Goal: Task Accomplishment & Management: Manage account settings

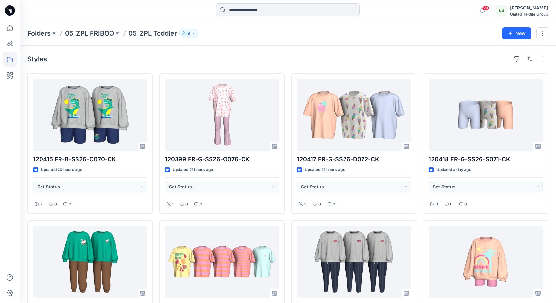
scroll to position [314, 0]
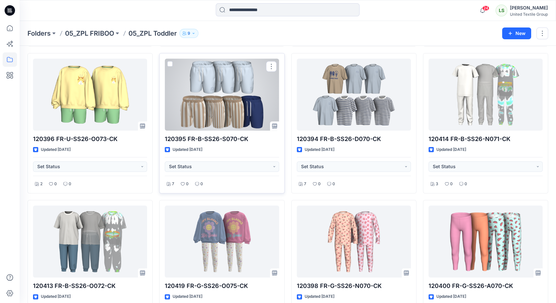
click at [226, 89] on div at bounding box center [222, 95] width 114 height 72
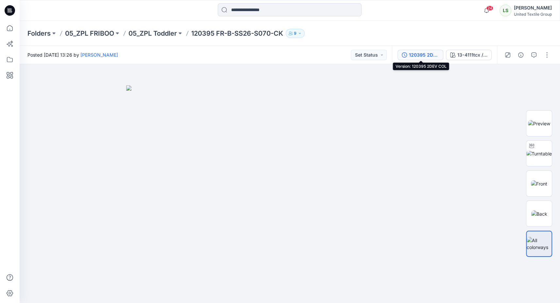
click at [425, 53] on div "120395 2DEV COL" at bounding box center [424, 54] width 30 height 7
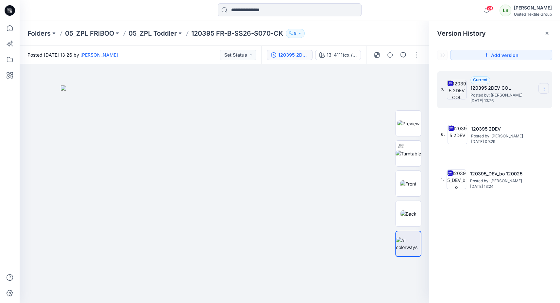
click at [545, 89] on icon at bounding box center [544, 88] width 5 height 5
click at [500, 115] on span "Duplicate Version" at bounding box center [502, 115] width 37 height 8
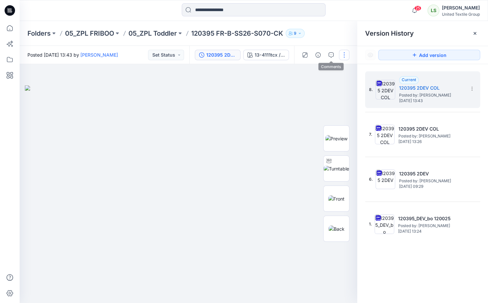
click at [343, 54] on button "button" at bounding box center [344, 55] width 10 height 10
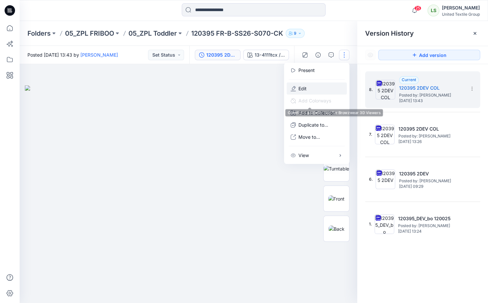
click at [314, 89] on button "Edit" at bounding box center [317, 88] width 60 height 12
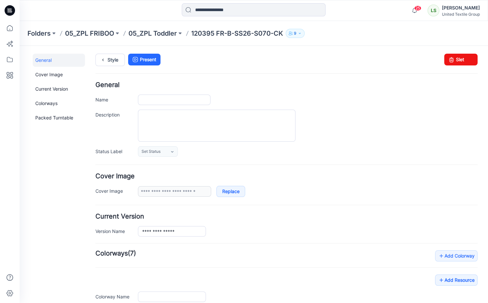
type input "**********"
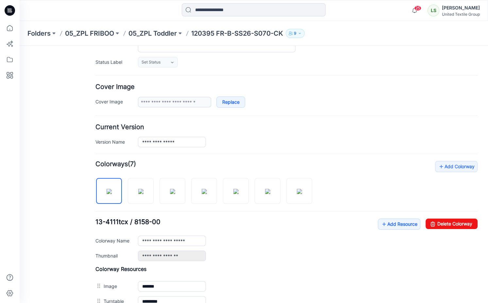
scroll to position [105, 0]
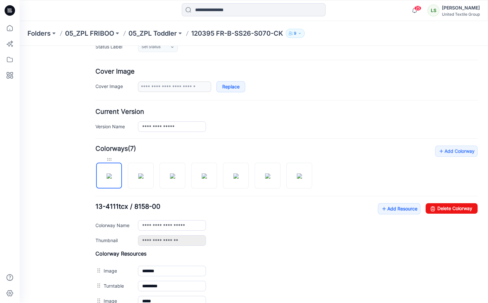
click at [111, 160] on div at bounding box center [109, 159] width 26 height 7
drag, startPoint x: 290, startPoint y: 68, endPoint x: 433, endPoint y: 206, distance: 198.4
click at [433, 206] on link "Delete Colorway" at bounding box center [452, 208] width 52 height 10
click at [144, 176] on img at bounding box center [140, 175] width 5 height 5
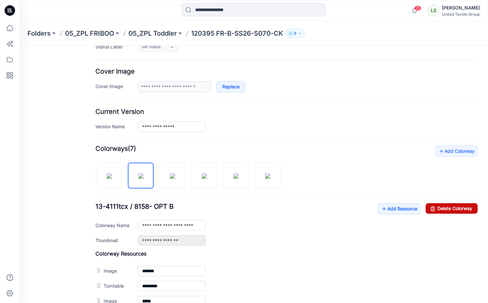
drag, startPoint x: 447, startPoint y: 209, endPoint x: 286, endPoint y: 61, distance: 219.2
click at [447, 209] on link "Delete Colorway" at bounding box center [452, 208] width 52 height 10
click at [188, 224] on input "**********" at bounding box center [172, 225] width 68 height 10
drag, startPoint x: 181, startPoint y: 225, endPoint x: 299, endPoint y: 229, distance: 117.5
click at [297, 229] on div "**********" at bounding box center [308, 225] width 340 height 10
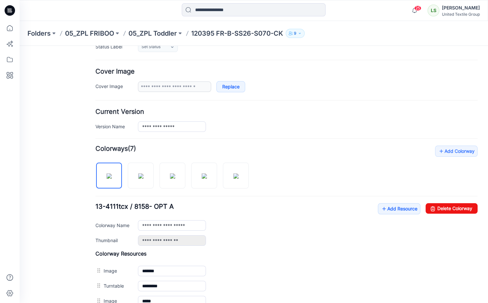
click at [301, 225] on div "**********" at bounding box center [308, 225] width 340 height 10
click at [144, 179] on img at bounding box center [140, 175] width 5 height 5
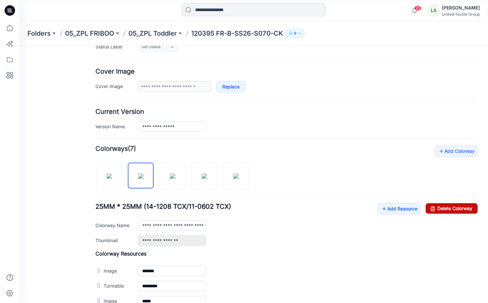
drag, startPoint x: 437, startPoint y: 208, endPoint x: 290, endPoint y: 69, distance: 202.2
click at [437, 208] on link "Delete Colorway" at bounding box center [452, 208] width 52 height 10
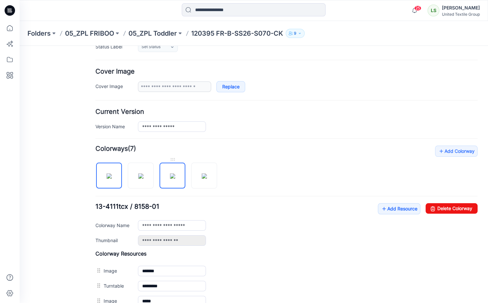
click at [173, 179] on img at bounding box center [172, 175] width 5 height 5
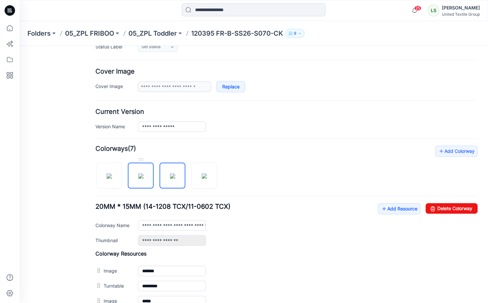
click at [144, 179] on img at bounding box center [140, 175] width 5 height 5
drag, startPoint x: 440, startPoint y: 208, endPoint x: 292, endPoint y: 71, distance: 201.6
click at [440, 208] on link "Delete Colorway" at bounding box center [452, 208] width 52 height 10
type input "**********"
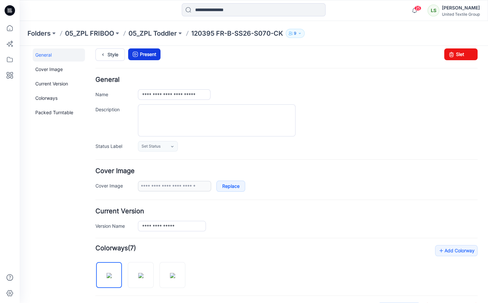
scroll to position [0, 0]
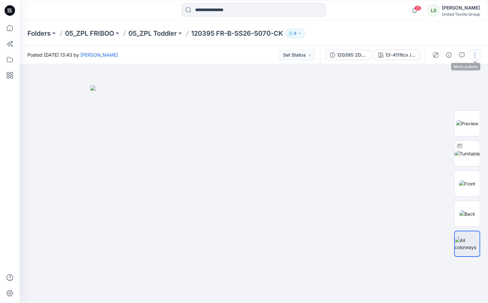
click at [476, 54] on button "button" at bounding box center [475, 55] width 10 height 10
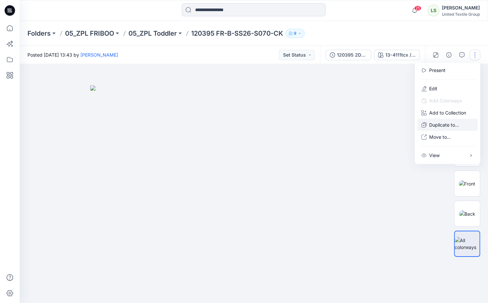
click at [439, 129] on button "Duplicate to..." at bounding box center [448, 125] width 60 height 12
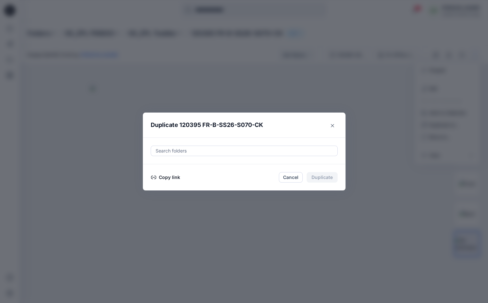
click at [156, 177] on button "Copy link" at bounding box center [166, 177] width 30 height 8
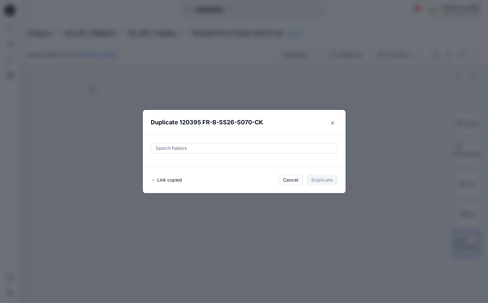
click at [333, 123] on icon "Close" at bounding box center [332, 122] width 3 height 3
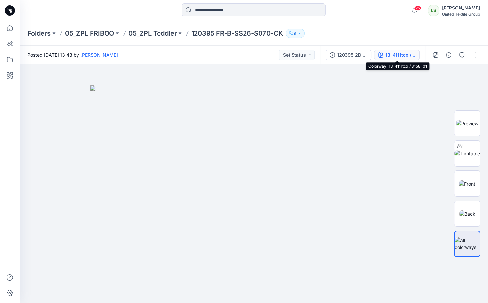
click at [388, 58] on div "13-4111tcx / 8158-01" at bounding box center [401, 54] width 30 height 7
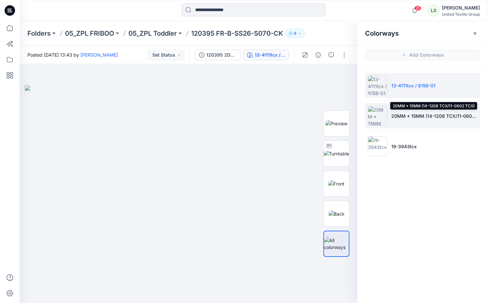
click at [399, 115] on p "20MM * 15MM (14-1208 TCX/11-0602 TCX)" at bounding box center [434, 116] width 86 height 7
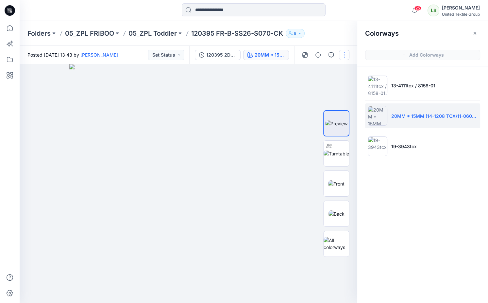
click at [339, 54] on button "button" at bounding box center [344, 55] width 10 height 10
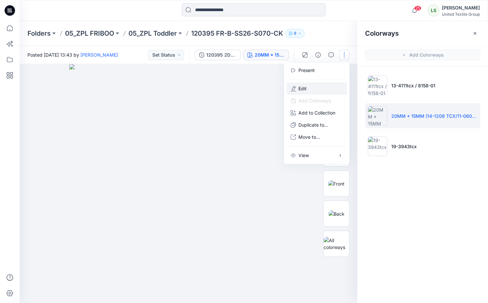
click at [306, 90] on p "Edit" at bounding box center [303, 88] width 8 height 7
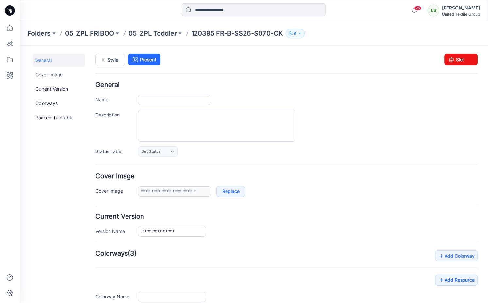
type input "**********"
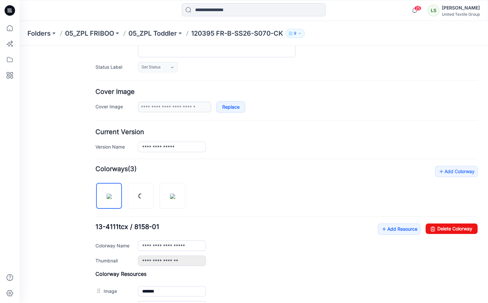
scroll to position [183, 0]
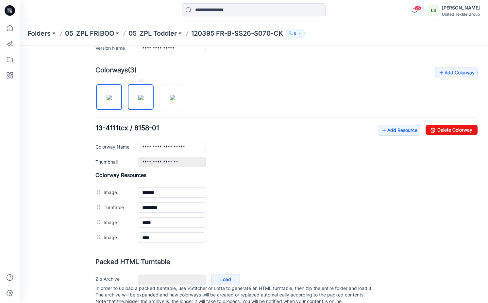
click at [144, 95] on img at bounding box center [140, 97] width 5 height 5
click at [142, 144] on input "**********" at bounding box center [172, 147] width 68 height 10
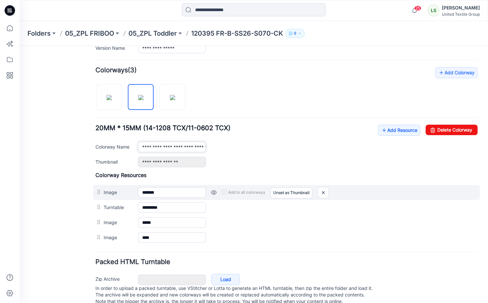
type input "**********"
click at [248, 197] on div "Image ******* Cancel Add to all colorways Set as Thumbnail Unset as Thumbnail" at bounding box center [286, 192] width 387 height 15
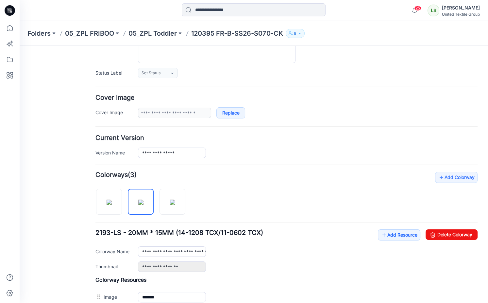
scroll to position [0, 0]
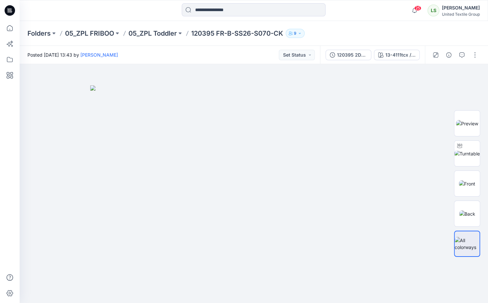
click at [11, 8] on icon at bounding box center [10, 10] width 10 height 10
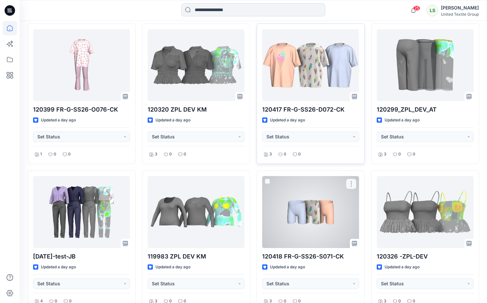
scroll to position [209, 0]
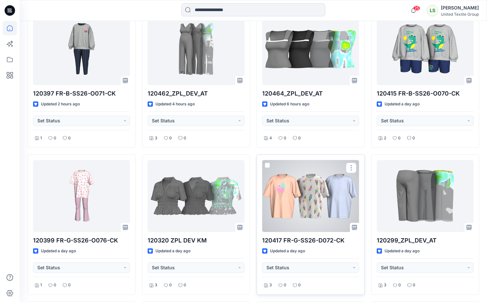
click at [311, 193] on div at bounding box center [310, 196] width 97 height 72
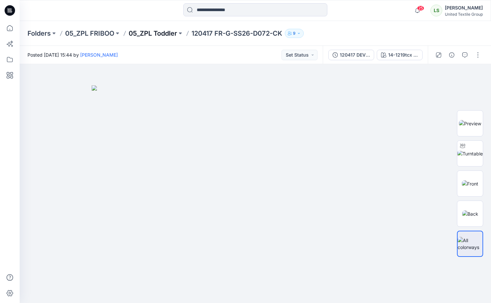
click at [137, 33] on p "05_ZPL Toddler" at bounding box center [153, 33] width 48 height 9
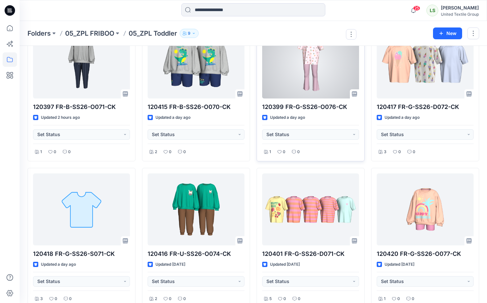
scroll to position [78, 0]
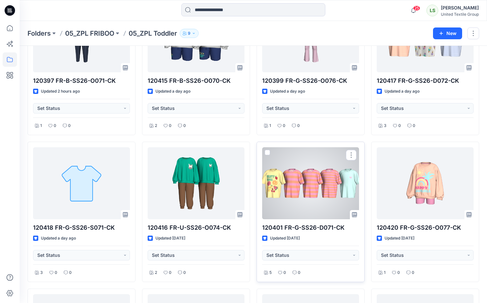
click at [308, 189] on div at bounding box center [310, 183] width 97 height 72
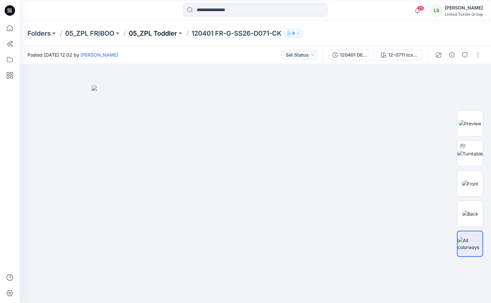
click at [170, 31] on p "05_ZPL Toddler" at bounding box center [153, 33] width 48 height 9
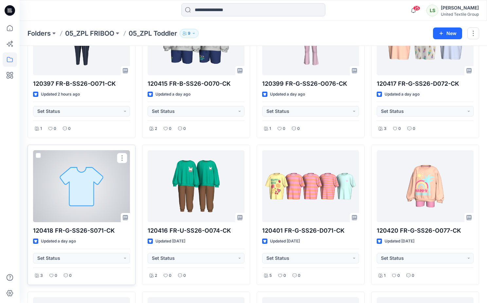
scroll to position [78, 0]
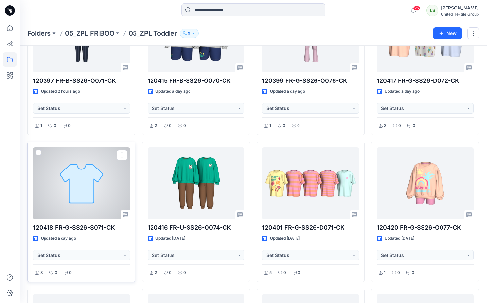
click at [69, 170] on div at bounding box center [81, 183] width 97 height 72
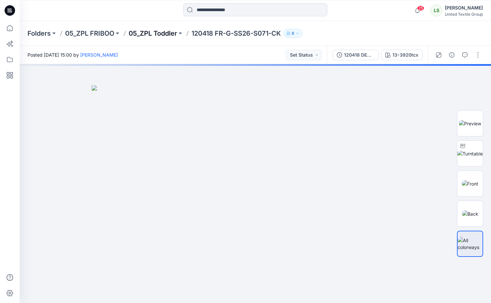
click at [138, 34] on p "05_ZPL Toddler" at bounding box center [153, 33] width 48 height 9
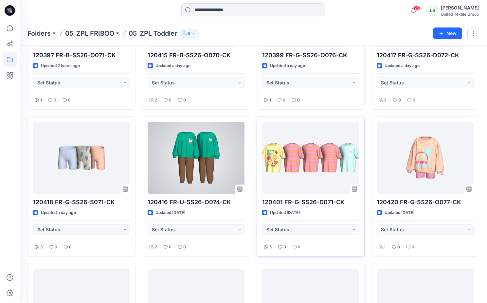
scroll to position [105, 0]
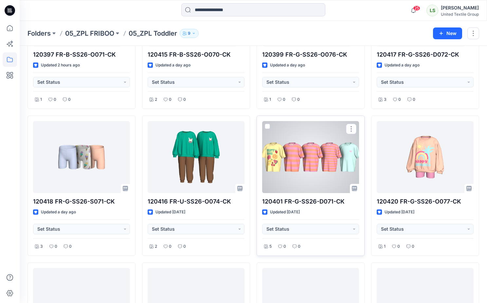
click at [311, 139] on div at bounding box center [310, 157] width 97 height 72
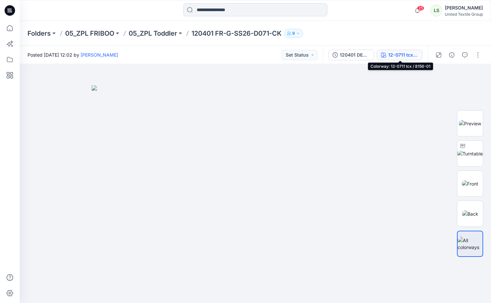
click at [400, 53] on div "12-0711 tcx / 8156-01" at bounding box center [403, 54] width 30 height 7
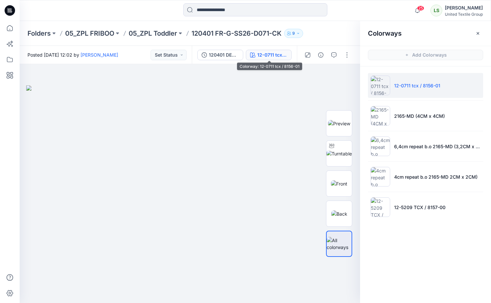
click at [281, 54] on div "12-0711 tcx / 8156-01" at bounding box center [272, 54] width 30 height 7
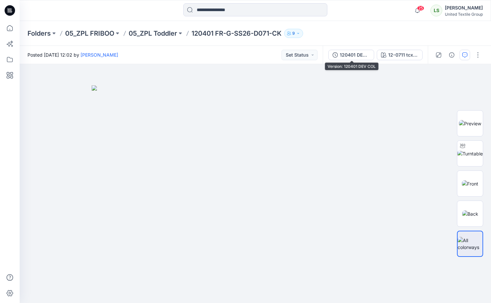
click at [335, 56] on icon "button" at bounding box center [334, 54] width 5 height 5
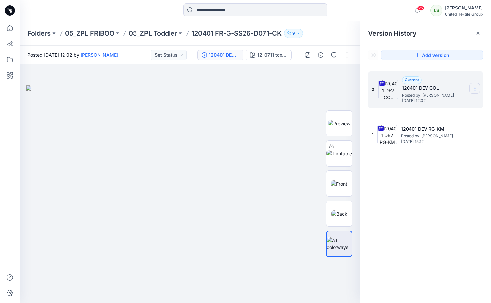
click at [475, 89] on icon at bounding box center [474, 88] width 5 height 5
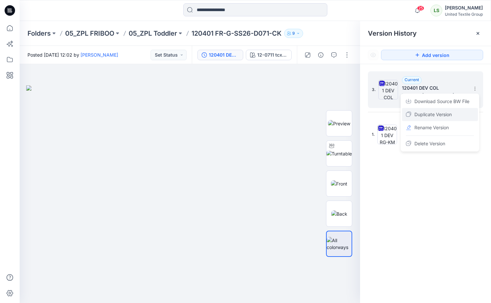
click at [424, 117] on span "Duplicate Version" at bounding box center [432, 115] width 37 height 8
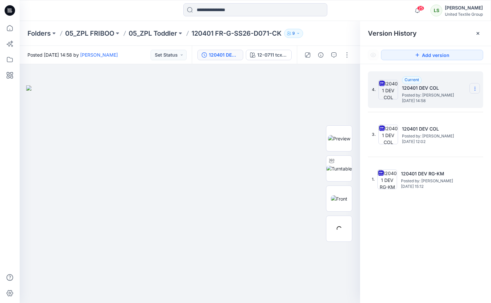
click at [475, 93] on section at bounding box center [474, 88] width 10 height 10
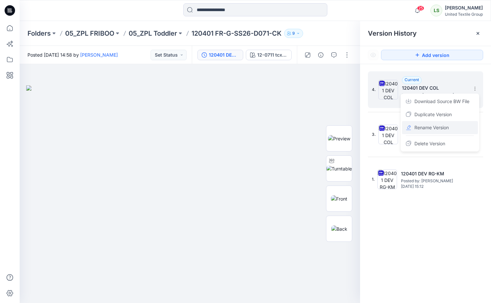
click at [424, 125] on span "Rename Version" at bounding box center [431, 128] width 34 height 8
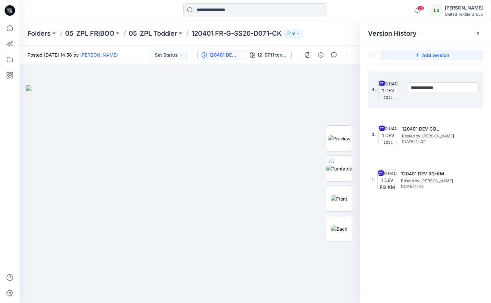
click at [455, 81] on div "4." at bounding box center [421, 89] width 98 height 31
click at [477, 92] on section at bounding box center [474, 88] width 10 height 10
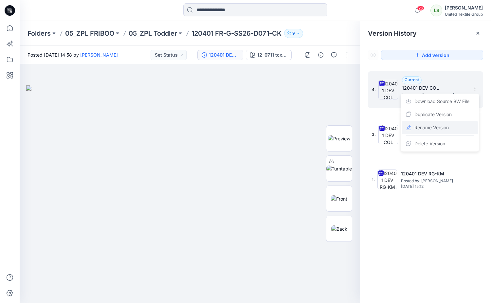
click at [425, 130] on span "Rename Version" at bounding box center [431, 128] width 34 height 8
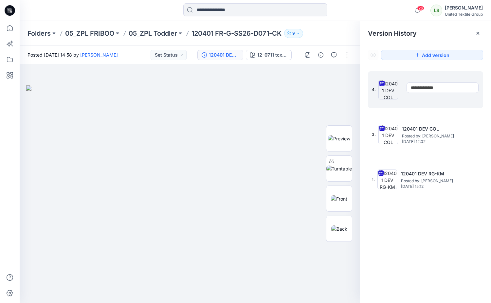
click at [449, 89] on input "**********" at bounding box center [442, 87] width 72 height 10
type input "**********"
click at [348, 52] on button "button" at bounding box center [346, 55] width 10 height 10
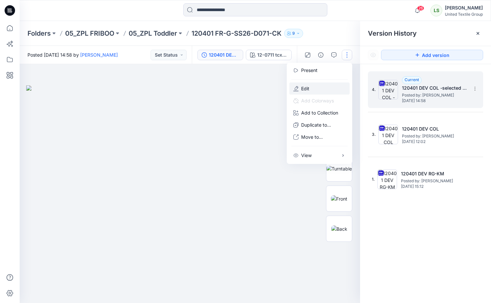
click at [303, 90] on p "Edit" at bounding box center [305, 88] width 8 height 7
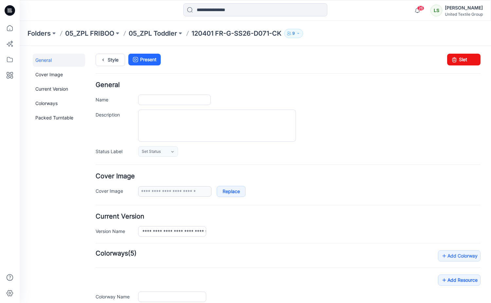
type input "**********"
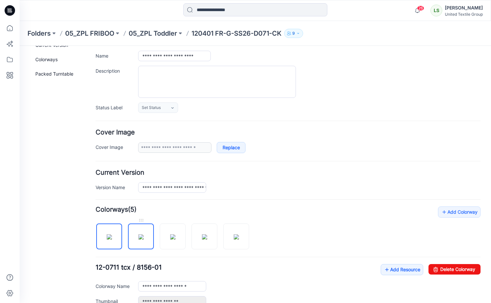
scroll to position [52, 0]
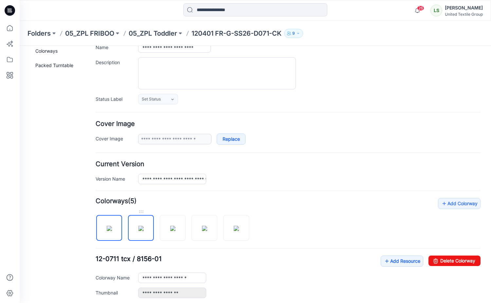
click at [142, 226] on img at bounding box center [140, 228] width 5 height 5
drag, startPoint x: 445, startPoint y: 260, endPoint x: 293, endPoint y: 63, distance: 248.5
click at [445, 260] on link "Delete Colorway" at bounding box center [454, 260] width 52 height 10
click at [174, 212] on div at bounding box center [173, 211] width 26 height 7
click at [171, 226] on img at bounding box center [172, 228] width 5 height 5
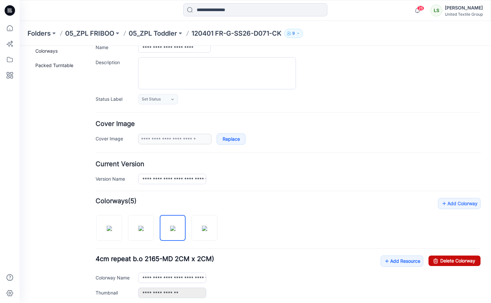
drag, startPoint x: 458, startPoint y: 261, endPoint x: 290, endPoint y: 71, distance: 253.7
click at [458, 261] on link "Delete Colorway" at bounding box center [454, 260] width 52 height 10
type input "**********"
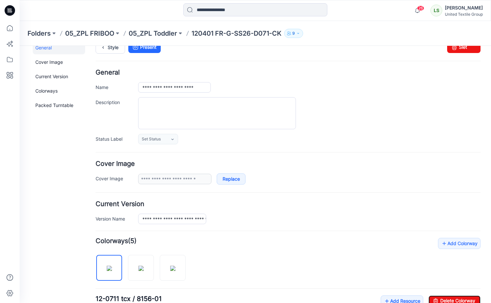
scroll to position [0, 0]
